Goal: Task Accomplishment & Management: Manage account settings

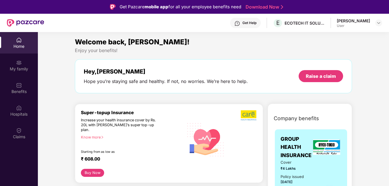
scroll to position [40, 0]
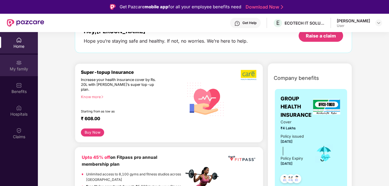
click at [24, 71] on div "My family" at bounding box center [19, 69] width 38 height 6
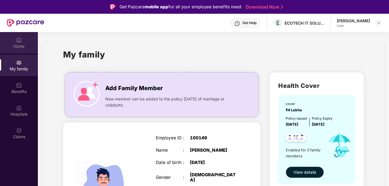
click at [19, 51] on div "Home" at bounding box center [19, 42] width 38 height 21
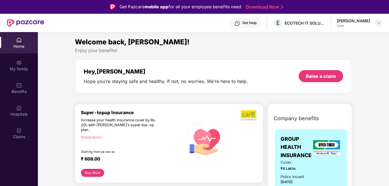
click at [379, 25] on img at bounding box center [378, 23] width 5 height 5
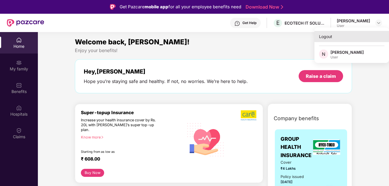
click at [326, 37] on div "Logout" at bounding box center [351, 36] width 75 height 11
